Goal: Task Accomplishment & Management: Use online tool/utility

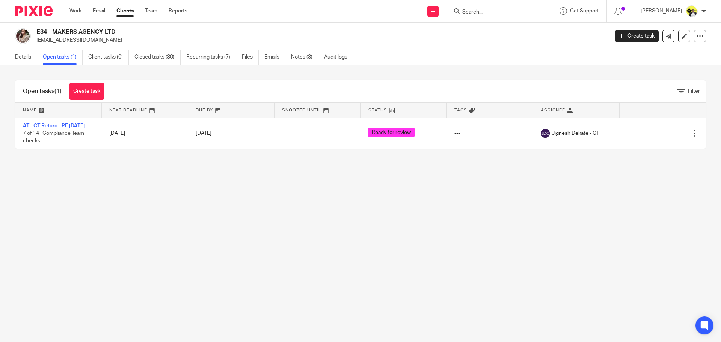
click at [471, 11] on input "Search" at bounding box center [496, 12] width 68 height 7
type input "c69"
click at [491, 31] on link at bounding box center [523, 32] width 127 height 17
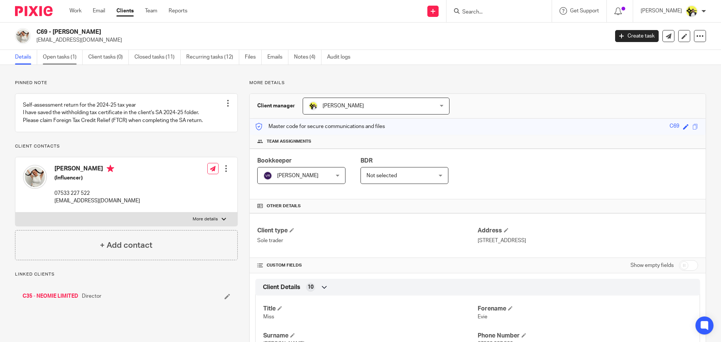
click at [66, 60] on link "Open tasks (1)" at bounding box center [63, 57] width 40 height 15
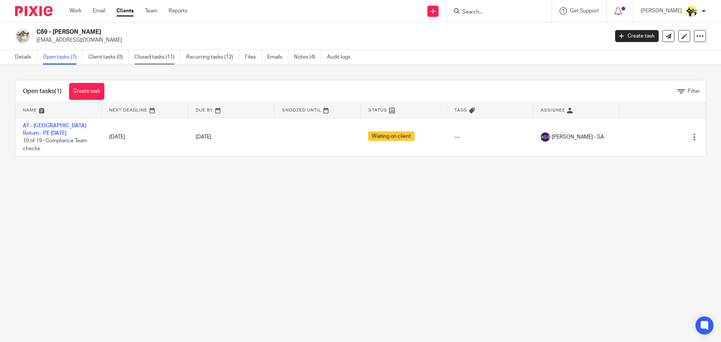
click at [160, 59] on link "Closed tasks (11)" at bounding box center [157, 57] width 46 height 15
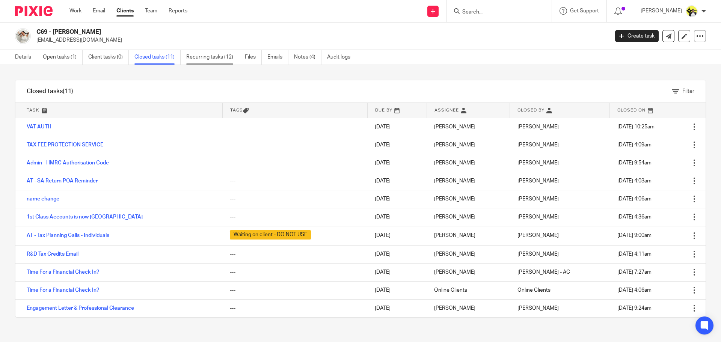
click at [190, 55] on link "Recurring tasks (12)" at bounding box center [212, 57] width 53 height 15
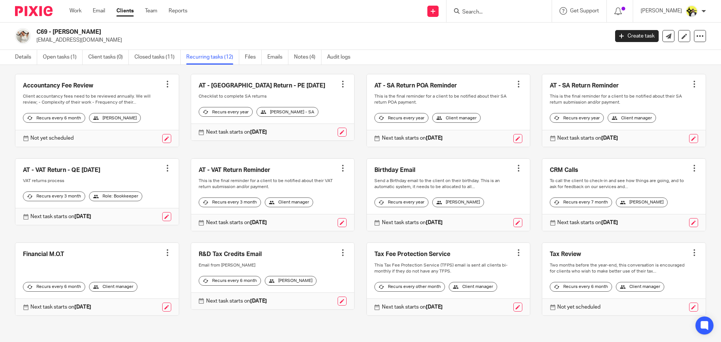
scroll to position [52, 0]
click at [81, 159] on link at bounding box center [96, 192] width 163 height 66
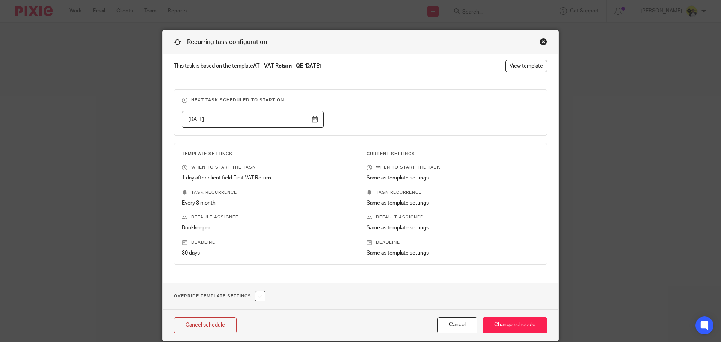
click at [541, 41] on div "Close this dialog window" at bounding box center [544, 42] width 8 height 8
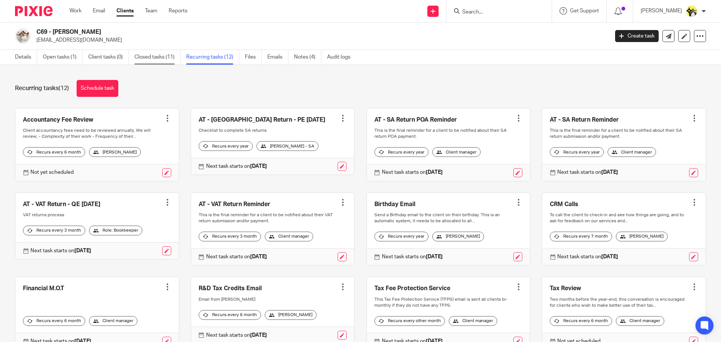
click at [144, 56] on link "Closed tasks (11)" at bounding box center [157, 57] width 46 height 15
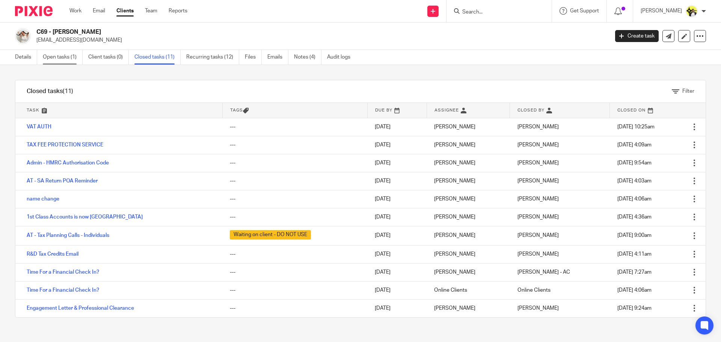
click at [62, 57] on link "Open tasks (1)" at bounding box center [63, 57] width 40 height 15
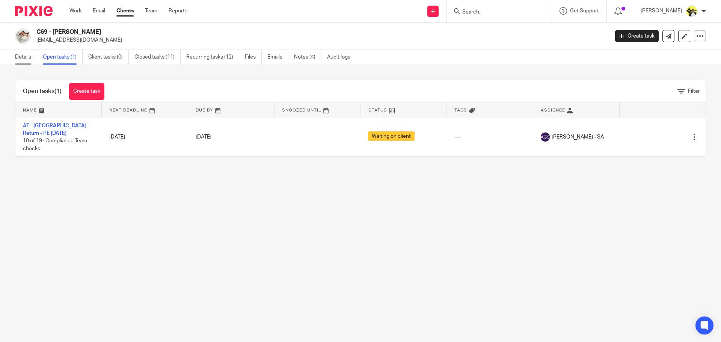
click at [27, 53] on link "Details" at bounding box center [26, 57] width 22 height 15
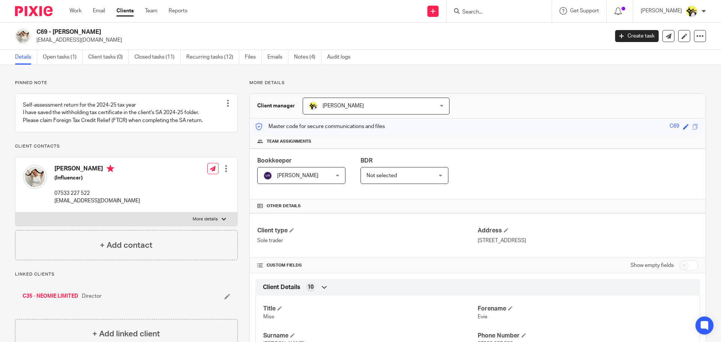
click at [466, 9] on input "Search" at bounding box center [496, 12] width 68 height 7
type input "r"
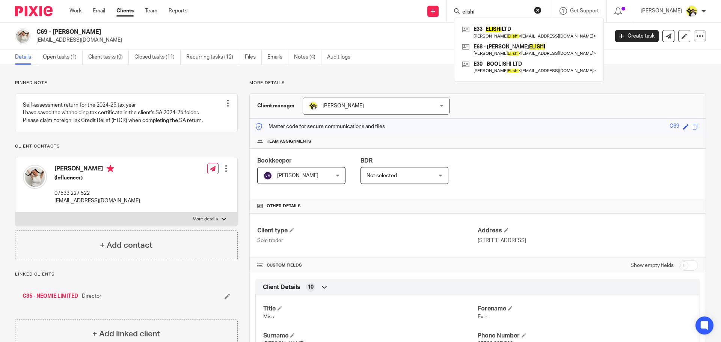
type input "elishi"
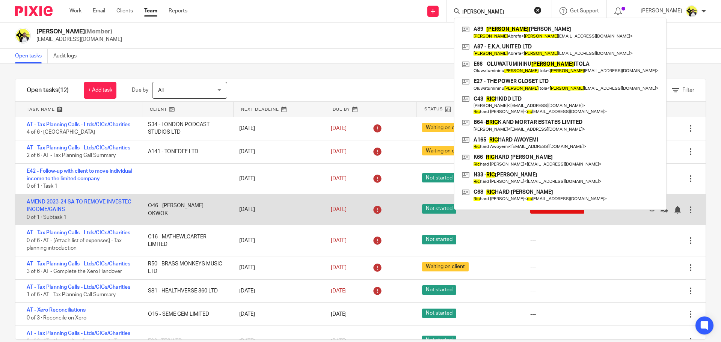
scroll to position [93, 0]
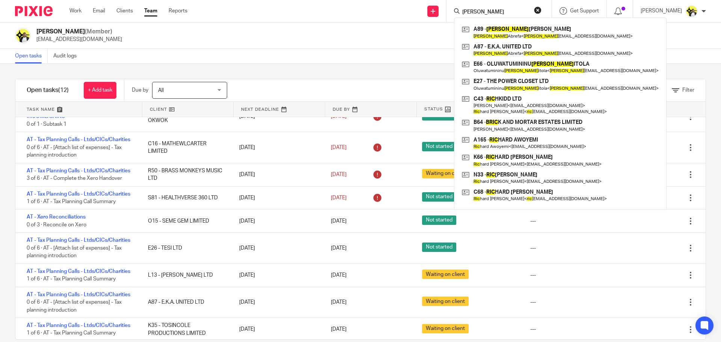
click at [302, 44] on div "Carine Thompson (Member) carine@starbridge.uk" at bounding box center [360, 36] width 721 height 26
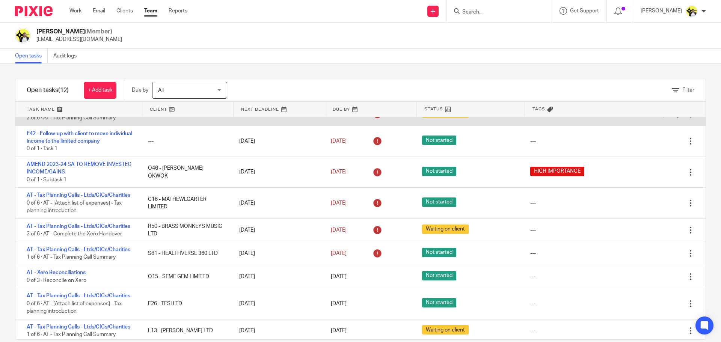
scroll to position [75, 0]
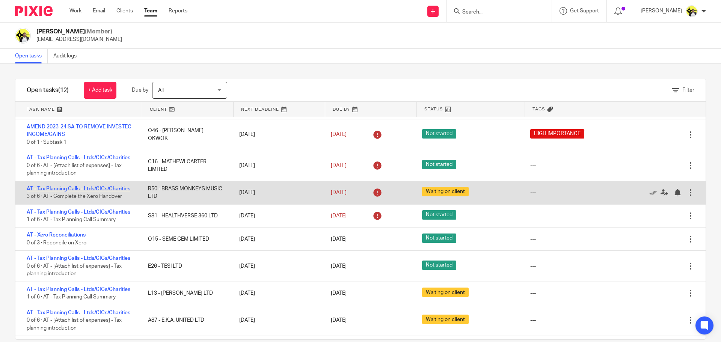
click at [108, 187] on link "AT - Tax Planning Calls - Ltds/CICs/Charities" at bounding box center [79, 188] width 104 height 5
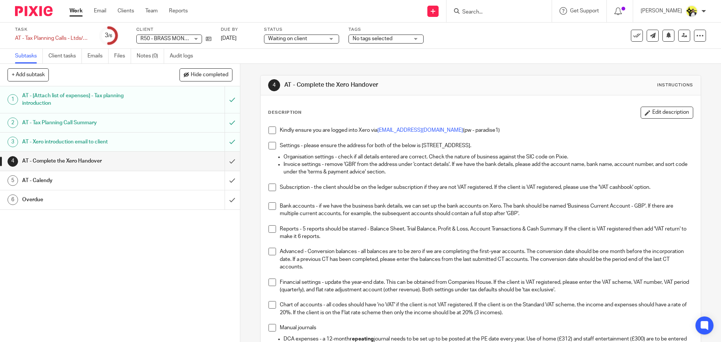
click at [192, 115] on link "2 AT - Tax Planning Call Summary" at bounding box center [112, 122] width 225 height 19
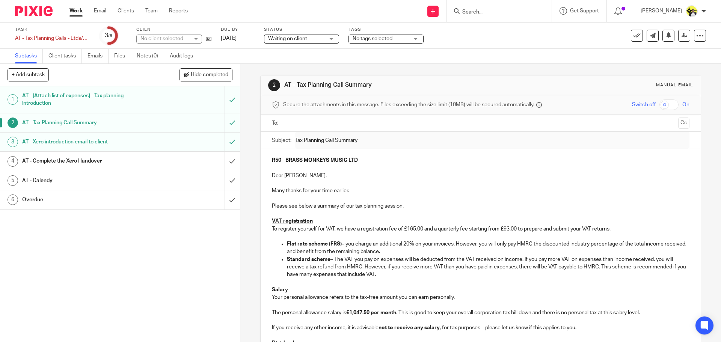
click at [152, 168] on link "4 AT - Complete the Xero Handover" at bounding box center [112, 161] width 225 height 19
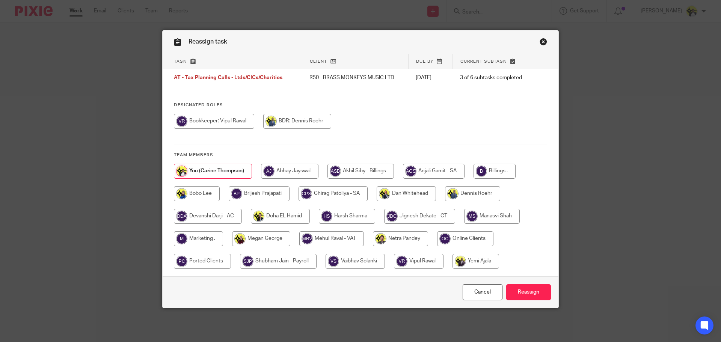
click at [270, 194] on input "radio" at bounding box center [259, 193] width 61 height 15
radio input "true"
click at [517, 288] on input "Reassign" at bounding box center [528, 292] width 45 height 16
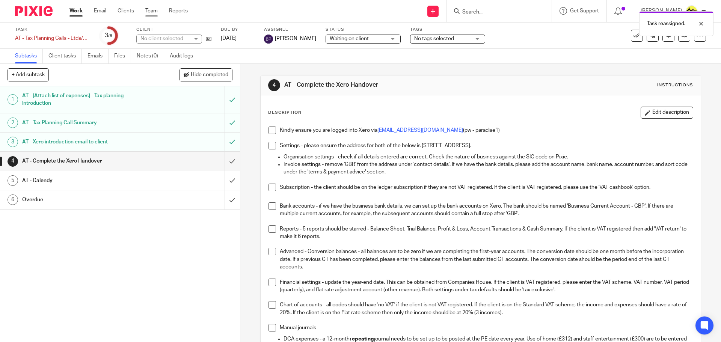
click at [157, 11] on link "Team" at bounding box center [151, 11] width 12 height 8
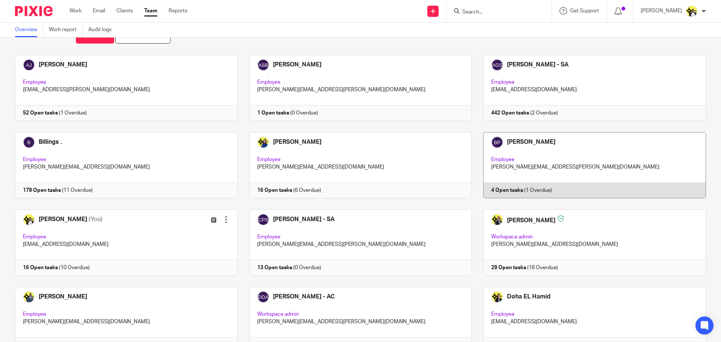
scroll to position [38, 0]
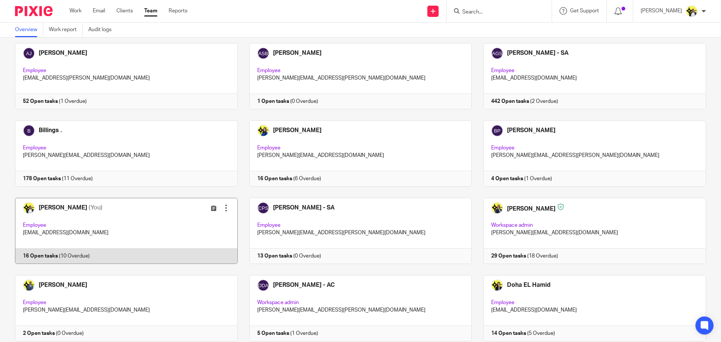
click at [71, 223] on link at bounding box center [120, 231] width 234 height 66
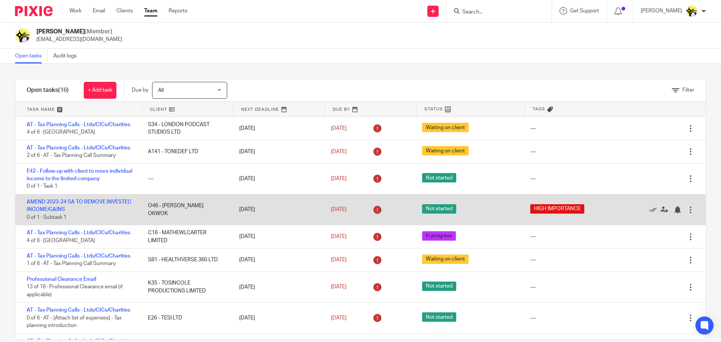
scroll to position [75, 0]
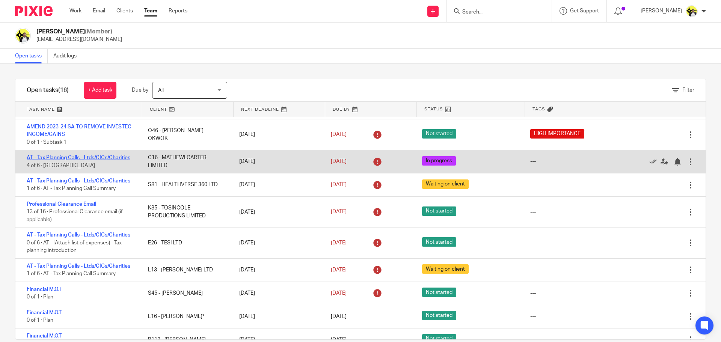
drag, startPoint x: 75, startPoint y: 155, endPoint x: 62, endPoint y: 156, distance: 12.8
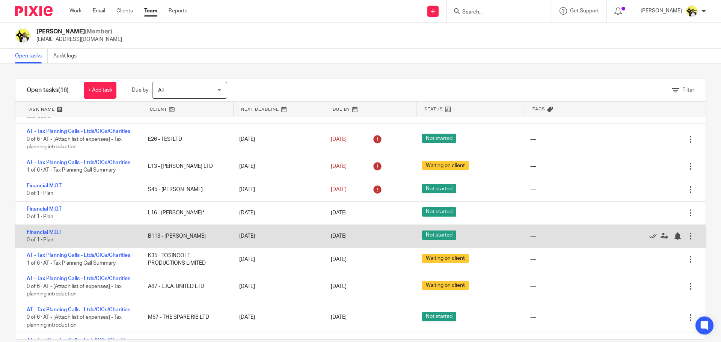
scroll to position [188, 0]
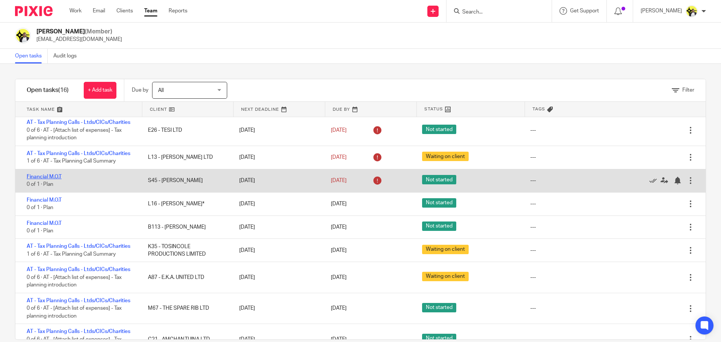
click at [52, 178] on link "Financial M.O.T" at bounding box center [44, 176] width 35 height 5
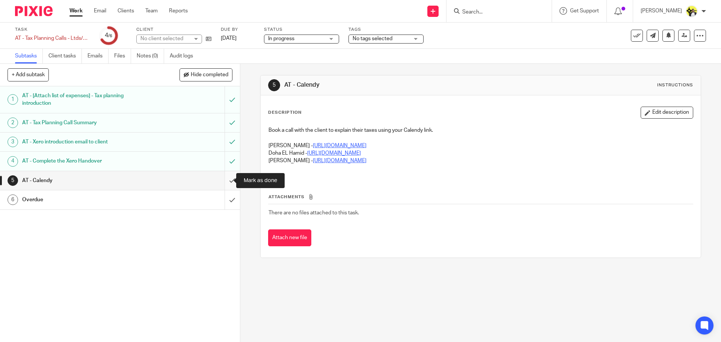
click at [225, 180] on input "submit" at bounding box center [120, 180] width 240 height 19
click at [224, 198] on input "submit" at bounding box center [120, 199] width 240 height 19
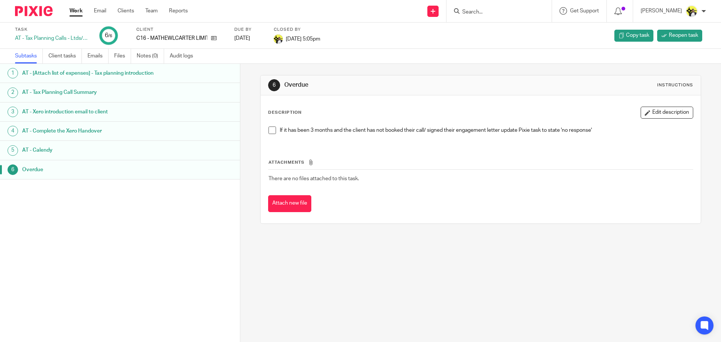
click at [128, 130] on h1 "AT - Complete the Xero Handover" at bounding box center [92, 130] width 140 height 11
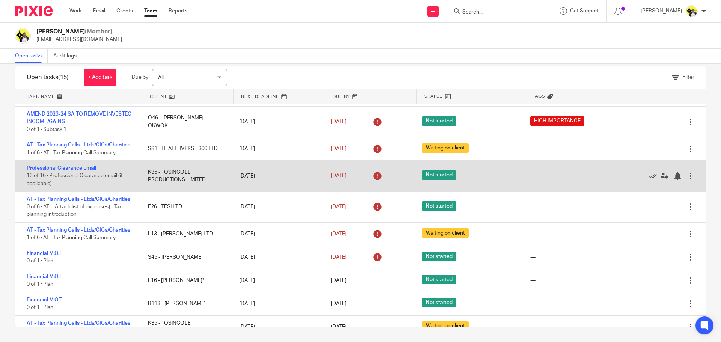
scroll to position [113, 0]
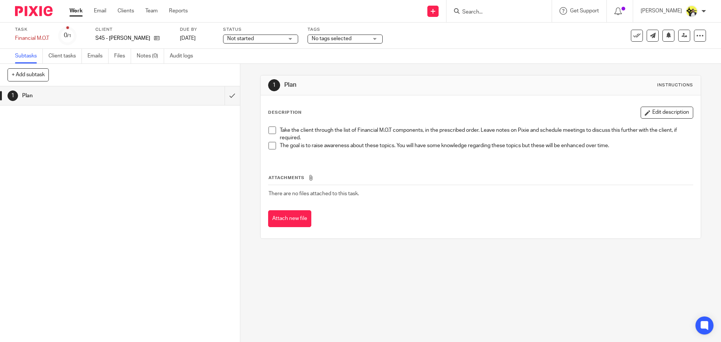
click at [119, 98] on h1 "Plan" at bounding box center [87, 95] width 130 height 11
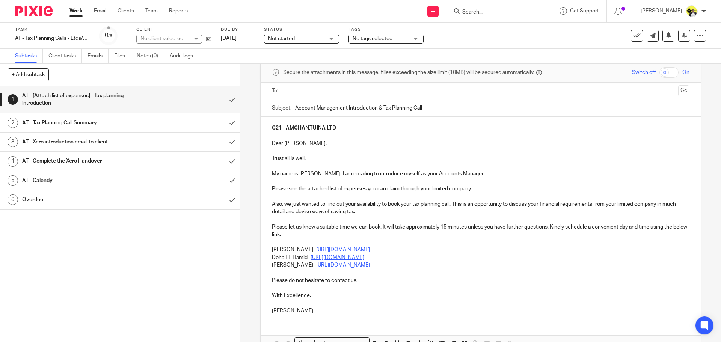
scroll to position [75, 0]
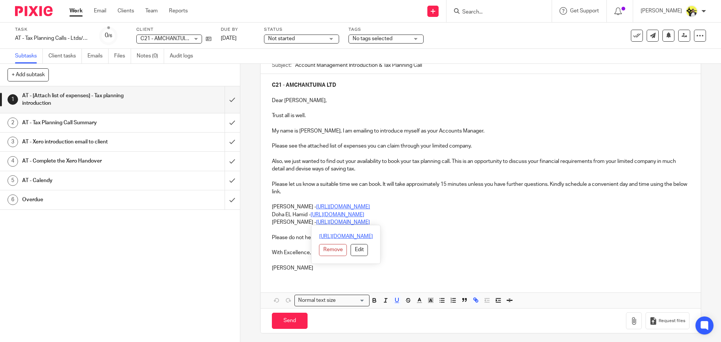
drag, startPoint x: 397, startPoint y: 223, endPoint x: 339, endPoint y: 240, distance: 60.7
click at [301, 220] on p "[PERSON_NAME] - [URL][DOMAIN_NAME]" at bounding box center [480, 223] width 417 height 8
click at [405, 224] on p "[PERSON_NAME] - [URL][DOMAIN_NAME]" at bounding box center [480, 223] width 417 height 8
drag, startPoint x: 401, startPoint y: 224, endPoint x: 263, endPoint y: 217, distance: 138.4
click at [263, 217] on div "C21 - AMCHAN.TUINA LTD Dear [PERSON_NAME], Trust all is well. My name is [PERSO…" at bounding box center [481, 176] width 440 height 204
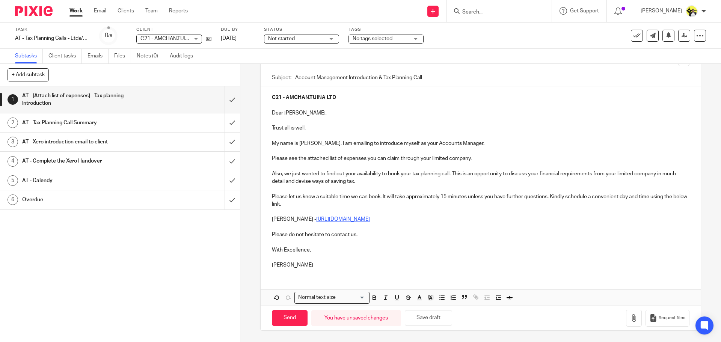
scroll to position [63, 0]
click at [424, 319] on button "Save draft" at bounding box center [428, 318] width 47 height 16
click at [626, 317] on button "button" at bounding box center [634, 318] width 16 height 17
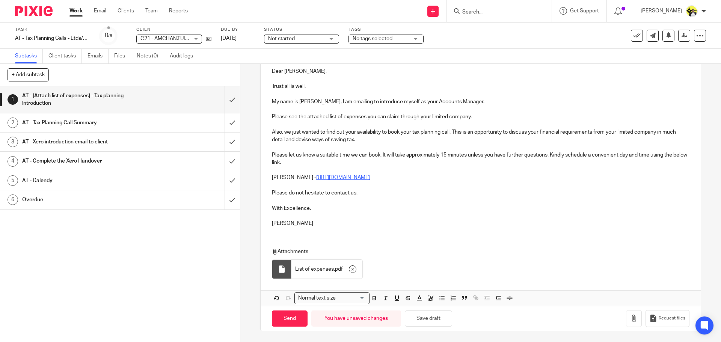
scroll to position [105, 0]
click at [280, 317] on input "Send" at bounding box center [290, 318] width 36 height 16
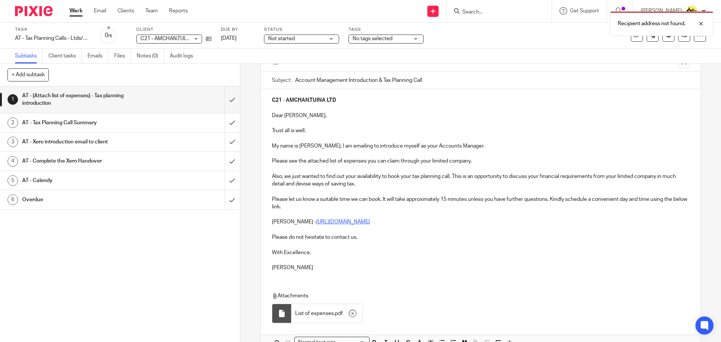
scroll to position [0, 0]
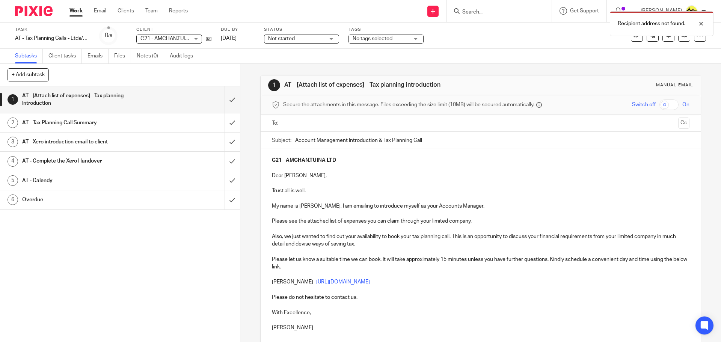
click at [319, 118] on ul at bounding box center [481, 123] width 394 height 12
click at [320, 123] on input "text" at bounding box center [480, 123] width 389 height 9
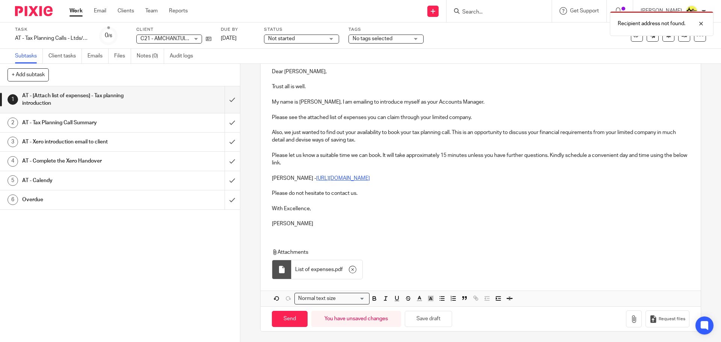
scroll to position [106, 0]
click at [290, 313] on input "Send" at bounding box center [290, 318] width 36 height 16
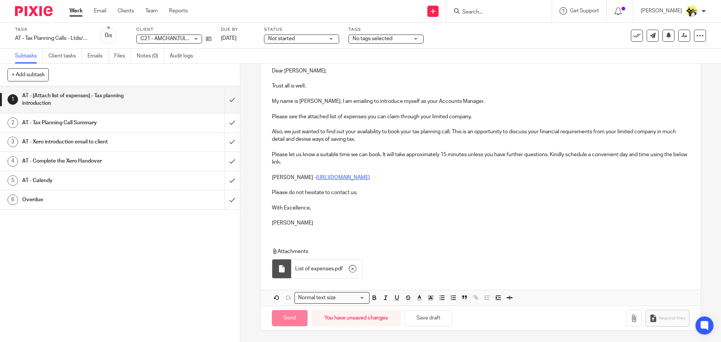
type input "Sent"
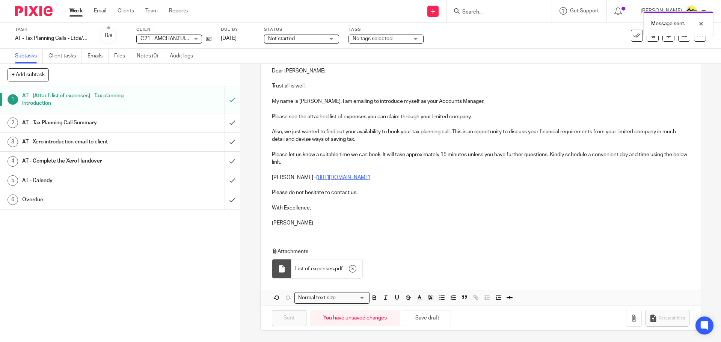
click at [331, 38] on div "Not started Not started" at bounding box center [301, 39] width 75 height 9
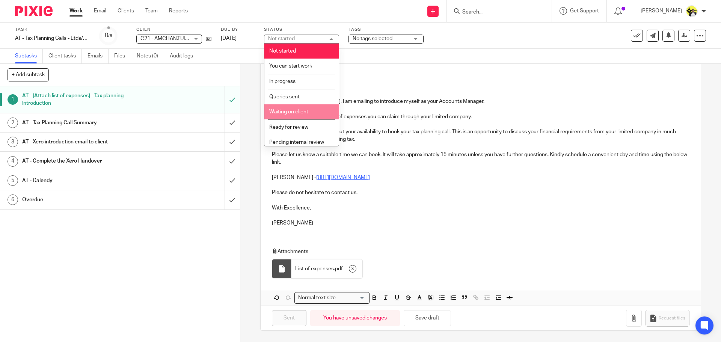
click at [304, 114] on span "Waiting on client" at bounding box center [288, 111] width 39 height 5
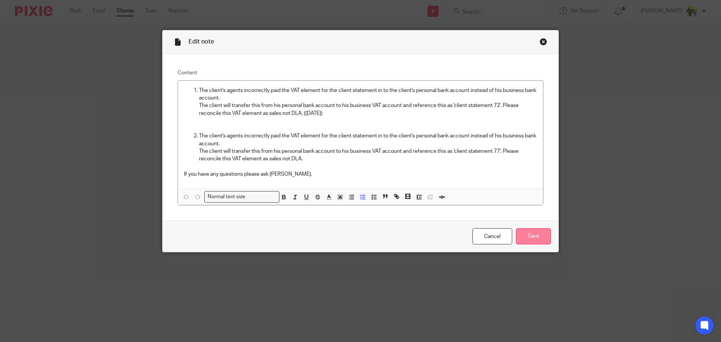
click at [529, 240] on input "Save" at bounding box center [533, 236] width 35 height 16
